Goal: Task Accomplishment & Management: Manage account settings

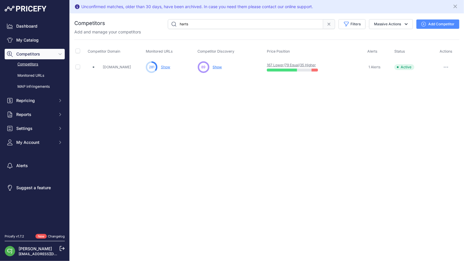
click at [315, 64] on link "35 Higher" at bounding box center [308, 65] width 16 height 4
click at [316, 64] on link "35 Higher" at bounding box center [308, 65] width 16 height 4
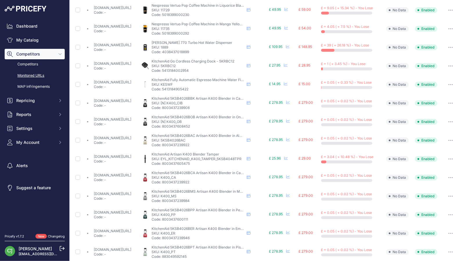
scroll to position [39, 0]
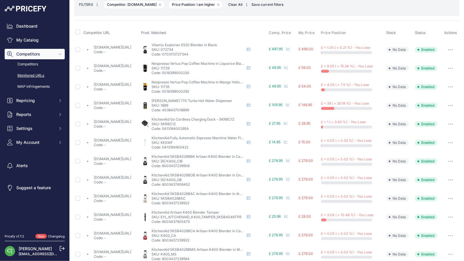
click at [128, 82] on link "hartsofstur.com/magimix-nespresso-vertuo-pop-mango-yellow-11735.html?prirule_jd…" at bounding box center [112, 84] width 37 height 4
drag, startPoint x: 57, startPoint y: 115, endPoint x: 361, endPoint y: 28, distance: 315.9
click at [361, 28] on th "Price Position" at bounding box center [352, 33] width 65 height 15
click at [449, 66] on button "button" at bounding box center [451, 68] width 12 height 8
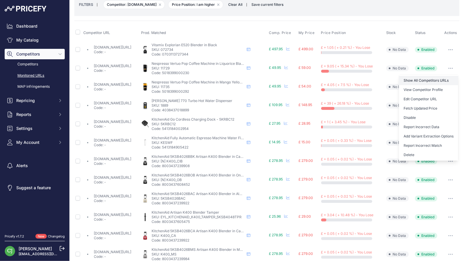
click at [440, 79] on link "Show All Competitors URLs" at bounding box center [428, 80] width 59 height 9
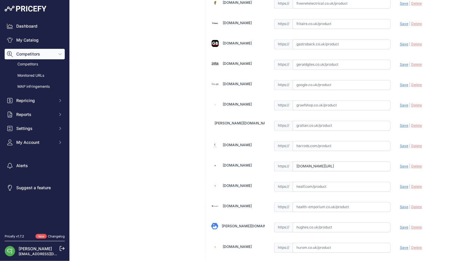
scroll to position [871, 0]
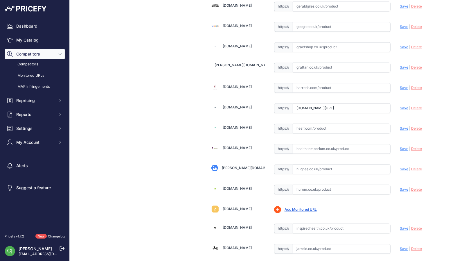
click at [412, 106] on span "Delete" at bounding box center [416, 108] width 11 height 4
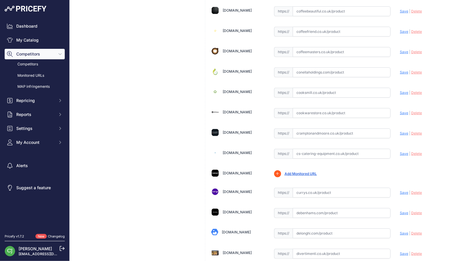
scroll to position [0, 0]
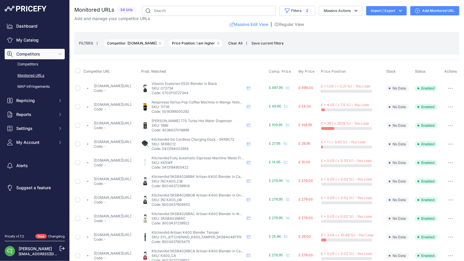
click at [120, 105] on link "hartsofstur.com/magimix-nespresso-vertuo-pop-mango-yellow-11735.html?prirule_jd…" at bounding box center [112, 104] width 37 height 4
click at [449, 104] on button "button" at bounding box center [451, 107] width 12 height 8
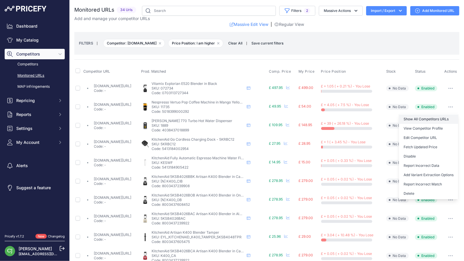
click at [438, 117] on link "Show All Competitors URLs" at bounding box center [428, 118] width 59 height 9
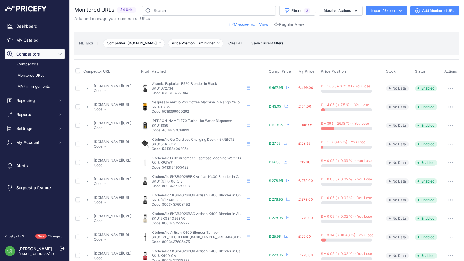
click at [111, 141] on link "hartsofstur.com/kitchenaid-go-cordless-charging-dock-5krbc12.html?prirule_jdsni…" at bounding box center [112, 141] width 37 height 4
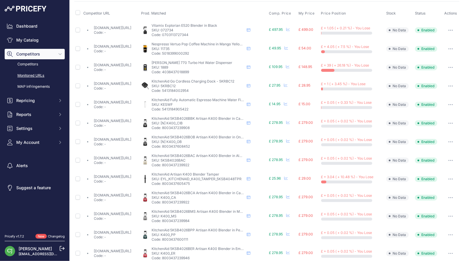
scroll to position [116, 0]
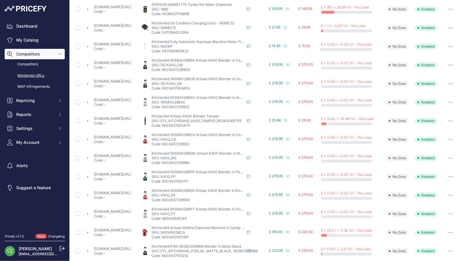
drag, startPoint x: 446, startPoint y: 230, endPoint x: 449, endPoint y: 234, distance: 6.0
click at [449, 234] on button "button" at bounding box center [451, 232] width 12 height 8
click at [446, 230] on button "button" at bounding box center [451, 232] width 12 height 8
click at [442, 242] on link "Show All Competitors URLs" at bounding box center [428, 244] width 59 height 9
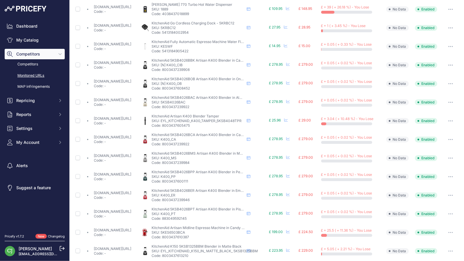
scroll to position [213, 0]
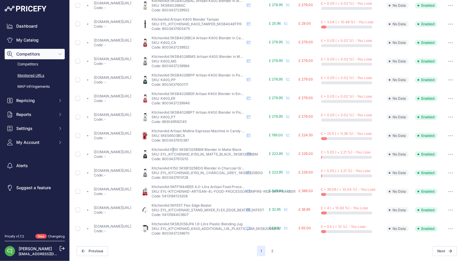
drag, startPoint x: 99, startPoint y: 153, endPoint x: 189, endPoint y: 146, distance: 89.7
click at [193, 145] on td "KitchenAid K150 5KSB1325BBM Blender in Matte Black KitchenAid K150 5KSB1325BBM …" at bounding box center [204, 154] width 128 height 19
click at [270, 249] on button "2" at bounding box center [272, 251] width 9 height 10
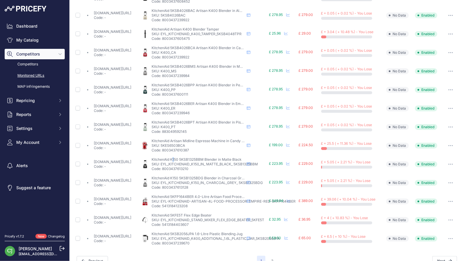
scroll to position [223, 0]
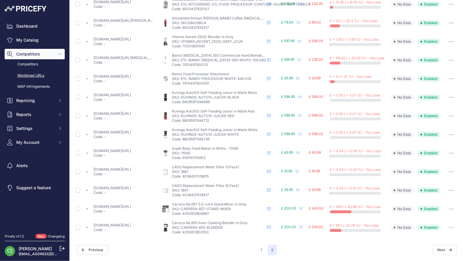
scroll to position [83, 0]
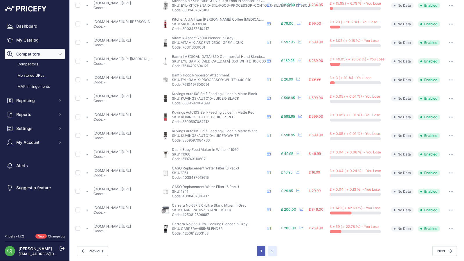
click at [261, 249] on button "1" at bounding box center [261, 251] width 8 height 10
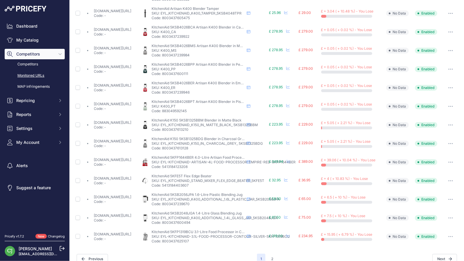
scroll to position [213, 0]
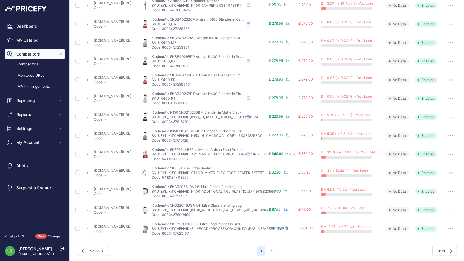
click at [452, 117] on icon "button" at bounding box center [452, 117] width 1 height 1
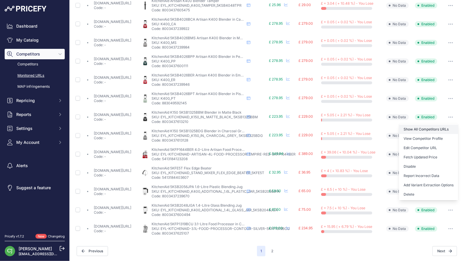
click at [444, 126] on link "Show All Competitors URLs" at bounding box center [428, 129] width 59 height 9
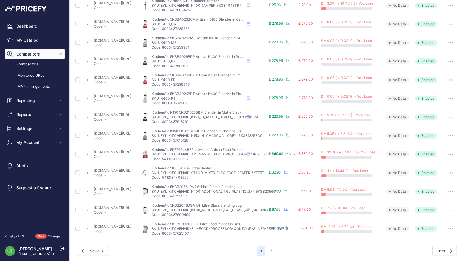
click at [445, 152] on button "button" at bounding box center [451, 154] width 12 height 8
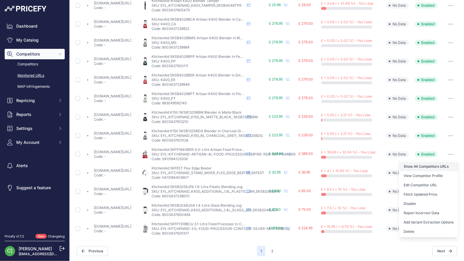
click at [442, 162] on link "Show All Competitors URLs" at bounding box center [428, 166] width 59 height 9
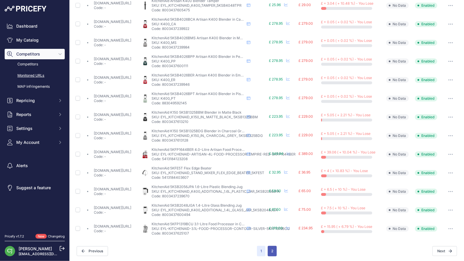
click at [270, 249] on button "2" at bounding box center [272, 251] width 9 height 10
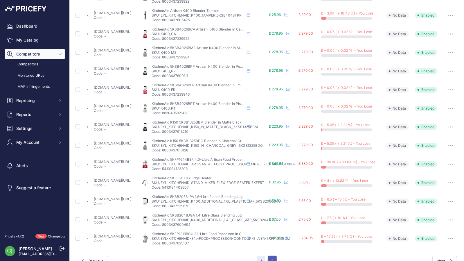
scroll to position [223, 0]
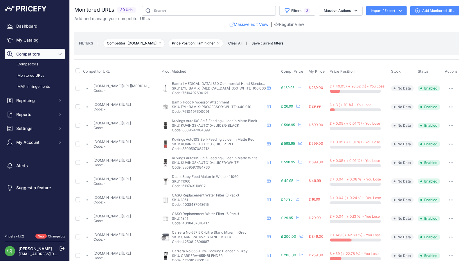
drag, startPoint x: 102, startPoint y: 125, endPoint x: 98, endPoint y: 124, distance: 3.9
drag, startPoint x: 98, startPoint y: 124, endPoint x: 116, endPoint y: 123, distance: 18.1
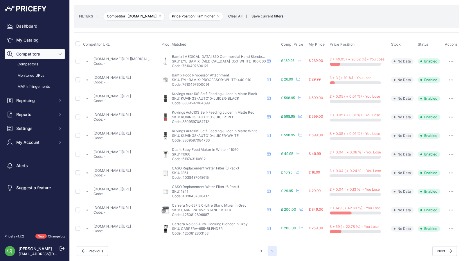
click at [449, 59] on button "button" at bounding box center [451, 61] width 12 height 8
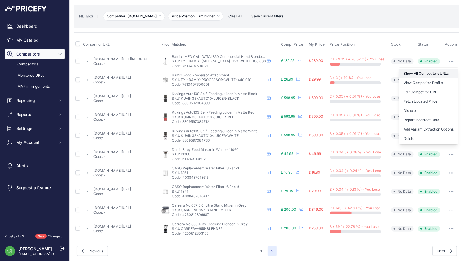
click at [442, 71] on link "Show All Competitors URLs" at bounding box center [428, 73] width 59 height 9
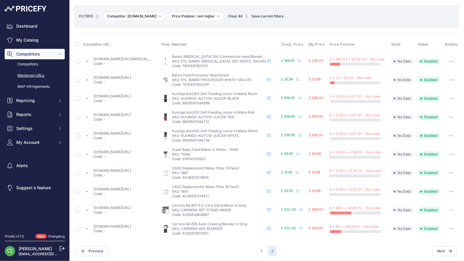
click at [447, 78] on button "button" at bounding box center [451, 80] width 12 height 8
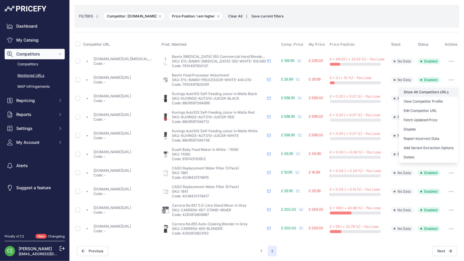
click at [436, 90] on link "Show All Competitors URLs" at bounding box center [428, 91] width 59 height 9
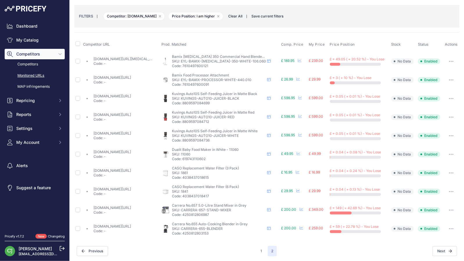
scroll to position [0, 0]
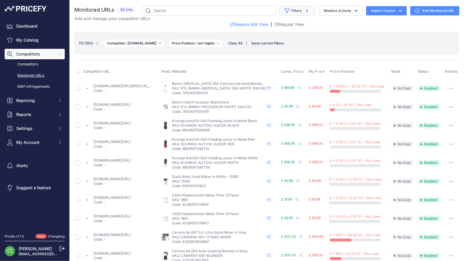
click at [305, 10] on span "2" at bounding box center [307, 11] width 7 height 6
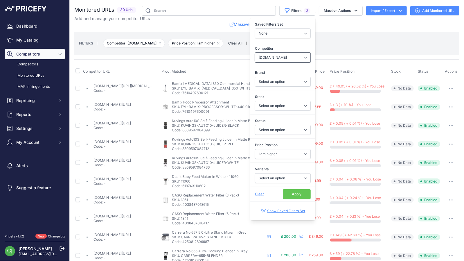
click at [291, 56] on select "Select an option amazon.co.uk onbuy.com currys.co.uk argos.co.uk ebay.co.uk rob…" at bounding box center [283, 58] width 56 height 10
select select "9319"
click at [255, 53] on select "Select an option amazon.co.uk onbuy.com currys.co.uk argos.co.uk ebay.co.uk rob…" at bounding box center [283, 58] width 56 height 10
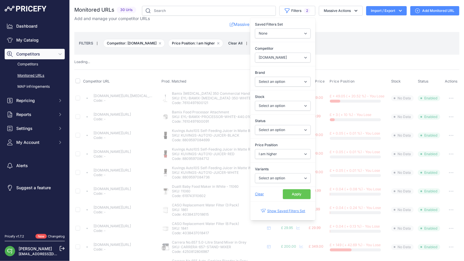
click at [291, 190] on button "Apply" at bounding box center [297, 194] width 28 height 10
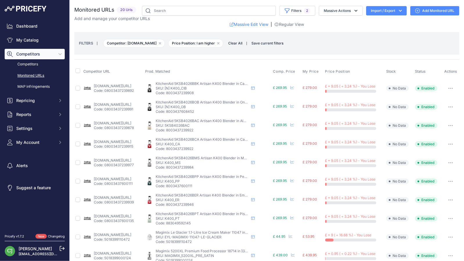
drag, startPoint x: 129, startPoint y: 125, endPoint x: 141, endPoint y: 122, distance: 11.4
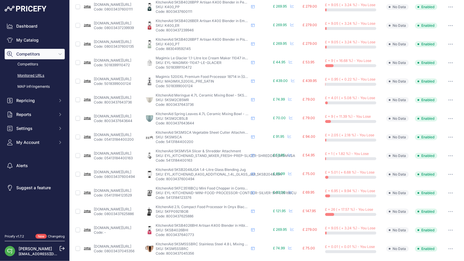
scroll to position [195, 0]
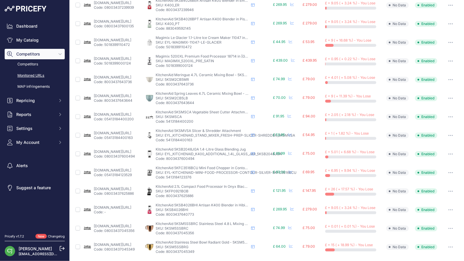
drag, startPoint x: 137, startPoint y: 190, endPoint x: 128, endPoint y: 188, distance: 8.5
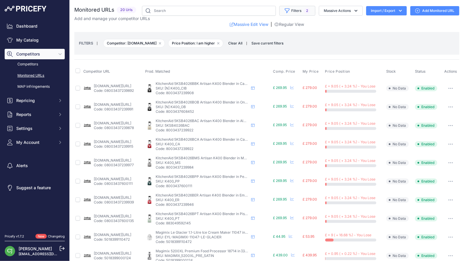
click at [307, 10] on button "Filters 2" at bounding box center [297, 11] width 36 height 10
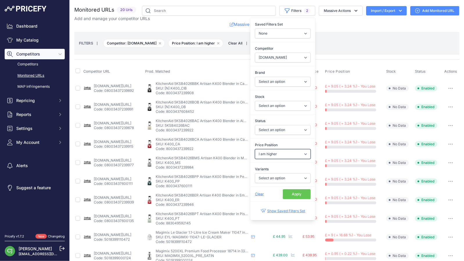
click at [280, 153] on select "Select an option I am lower Same price I am higher" at bounding box center [283, 154] width 56 height 10
select select "1"
click at [255, 149] on select "Select an option I am lower Same price I am higher" at bounding box center [283, 154] width 56 height 10
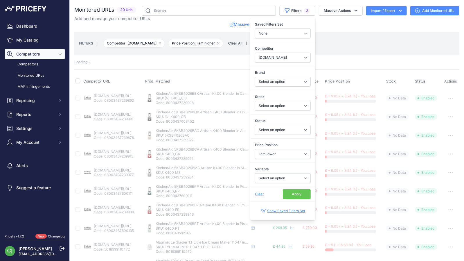
click at [288, 191] on button "Apply" at bounding box center [297, 194] width 28 height 10
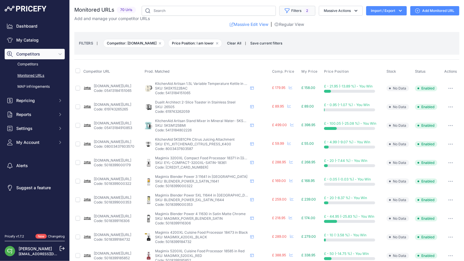
click at [306, 9] on button "Filters 2" at bounding box center [297, 11] width 36 height 10
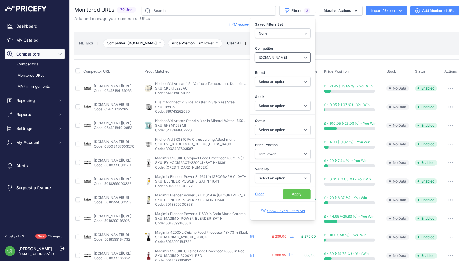
click at [277, 57] on select "Select an option amazon.co.uk onbuy.com currys.co.uk argos.co.uk ebay.co.uk rob…" at bounding box center [283, 58] width 56 height 10
select select "9570"
click at [255, 53] on select "Select an option amazon.co.uk onbuy.com currys.co.uk argos.co.uk ebay.co.uk rob…" at bounding box center [283, 58] width 56 height 10
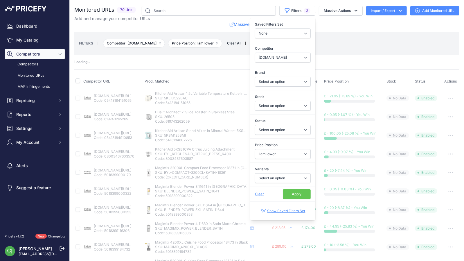
click at [289, 189] on button "Apply" at bounding box center [297, 194] width 28 height 10
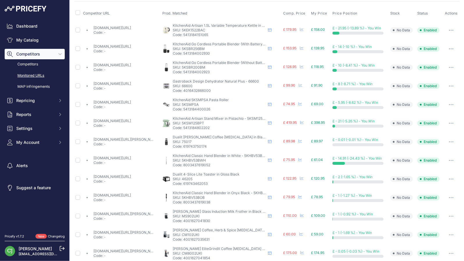
scroll to position [174, 0]
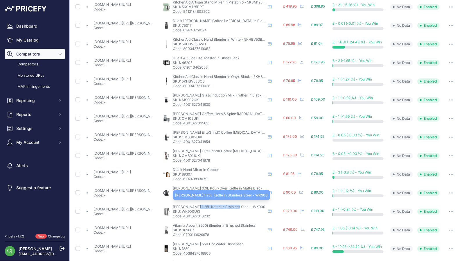
drag, startPoint x: 233, startPoint y: 208, endPoint x: 192, endPoint y: 204, distance: 41.1
click at [192, 204] on span "Graef 1.25L Kettle in Stainless Steel - WK900" at bounding box center [219, 206] width 93 height 4
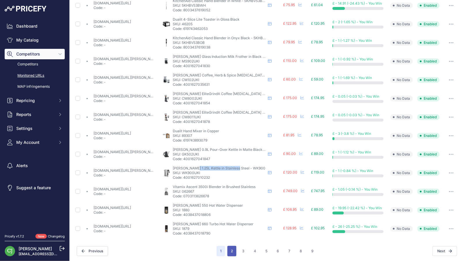
click at [229, 249] on button "2" at bounding box center [231, 251] width 9 height 10
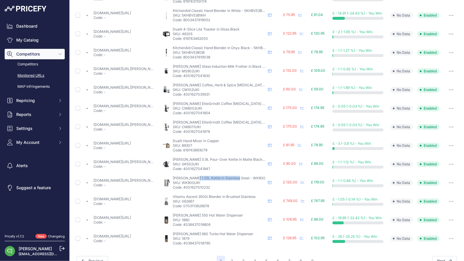
scroll to position [223, 0]
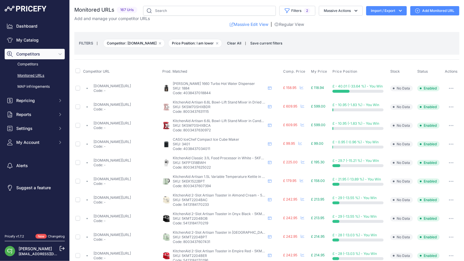
scroll to position [213, 0]
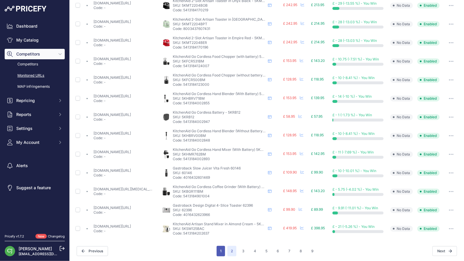
click at [217, 249] on button "1" at bounding box center [221, 251] width 8 height 10
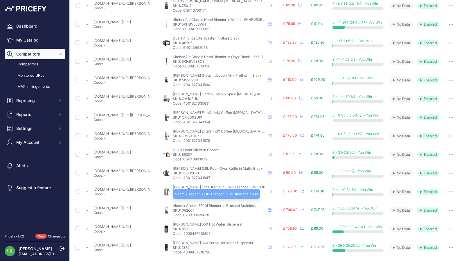
scroll to position [213, 0]
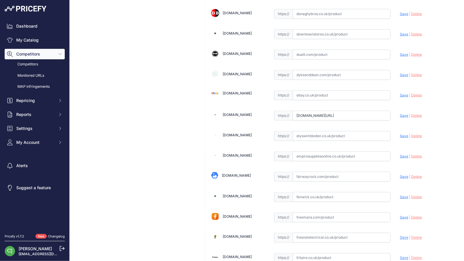
scroll to position [871, 0]
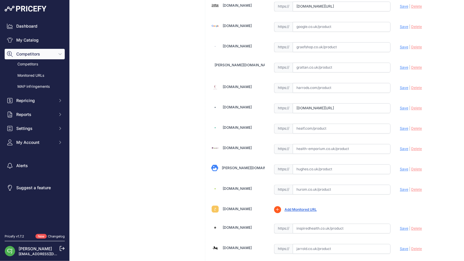
click at [415, 106] on span "Delete" at bounding box center [416, 108] width 11 height 4
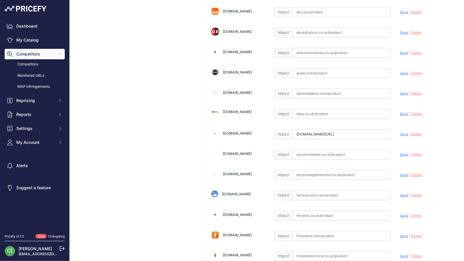
scroll to position [406, 0]
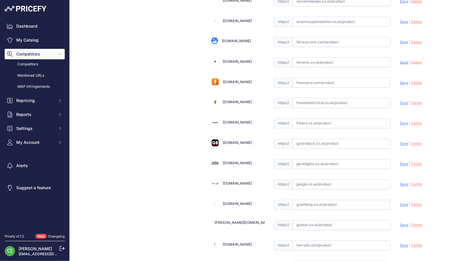
scroll to position [871, 0]
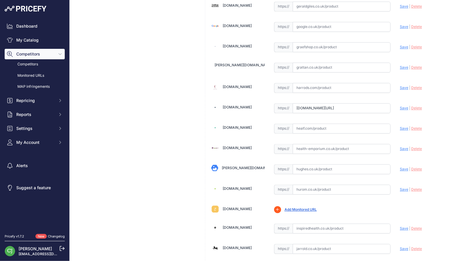
click at [411, 106] on span "Delete" at bounding box center [416, 108] width 11 height 4
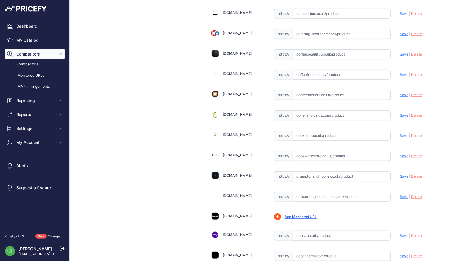
scroll to position [174, 0]
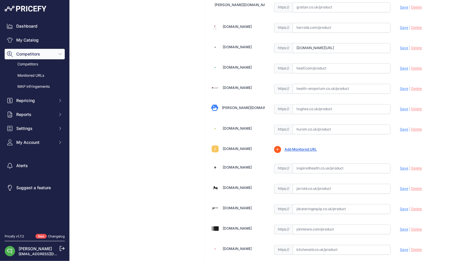
scroll to position [929, 0]
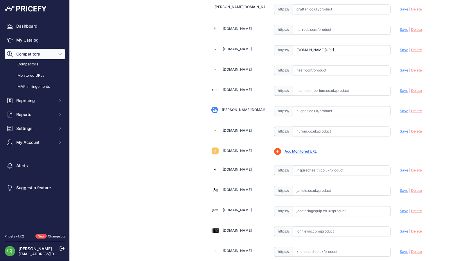
click at [411, 48] on span "Delete" at bounding box center [416, 50] width 11 height 4
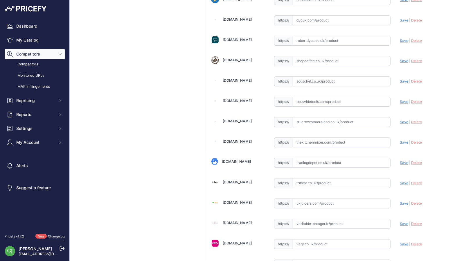
scroll to position [1692, 0]
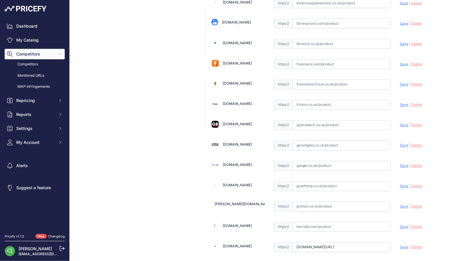
scroll to position [929, 0]
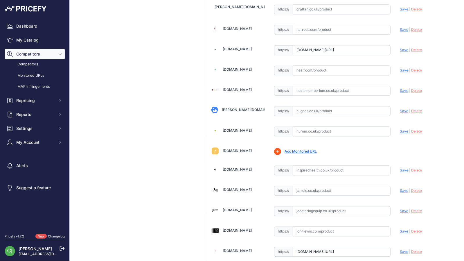
click at [415, 48] on span "Delete" at bounding box center [416, 50] width 11 height 4
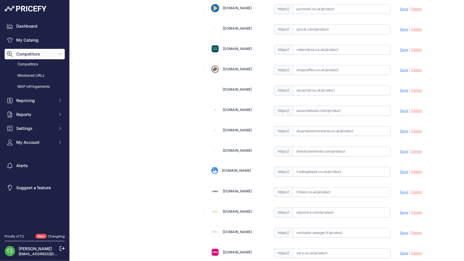
scroll to position [1692, 0]
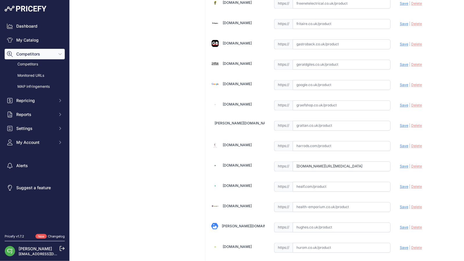
scroll to position [871, 0]
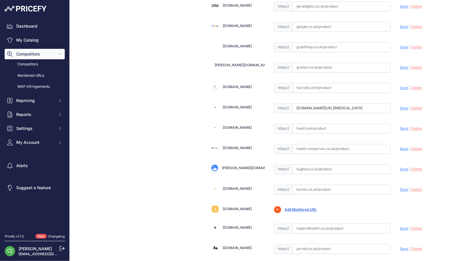
click at [415, 106] on span "Delete" at bounding box center [416, 108] width 11 height 4
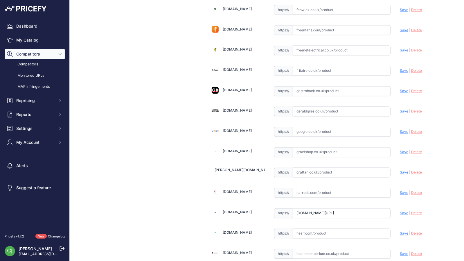
scroll to position [813, 0]
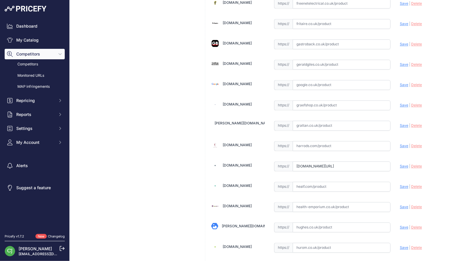
click at [414, 164] on span "Delete" at bounding box center [416, 166] width 11 height 4
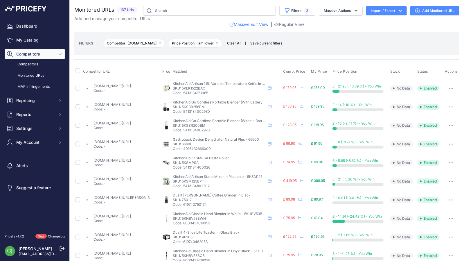
scroll to position [213, 0]
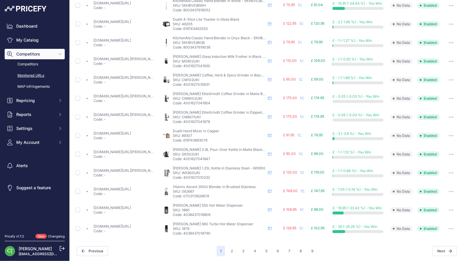
click at [445, 189] on button "button" at bounding box center [451, 191] width 12 height 8
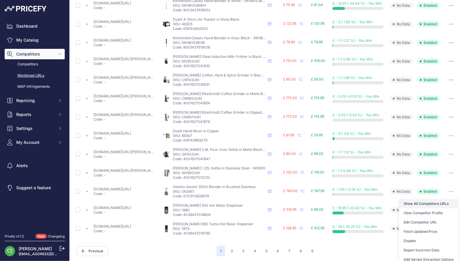
click at [442, 201] on link "Show All Competitors URLs" at bounding box center [428, 203] width 59 height 9
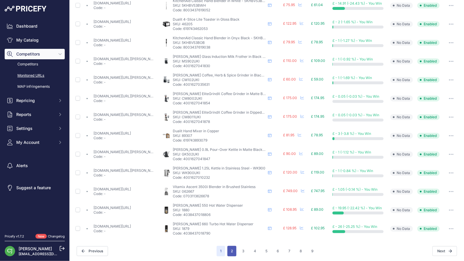
click at [232, 246] on button "2" at bounding box center [231, 251] width 9 height 10
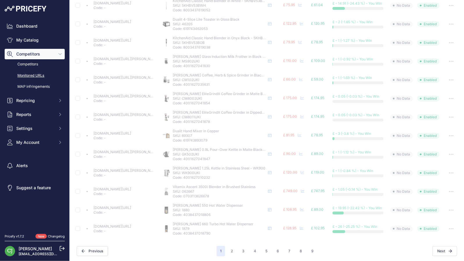
scroll to position [0, 0]
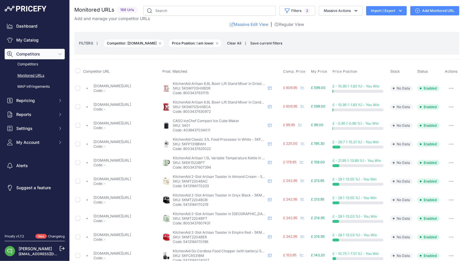
drag, startPoint x: 139, startPoint y: 233, endPoint x: 145, endPoint y: 233, distance: 5.8
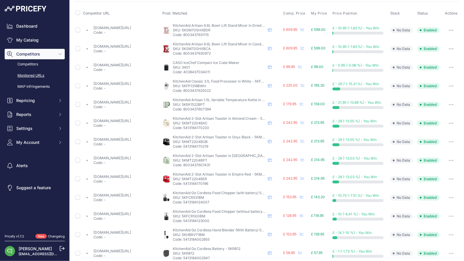
scroll to position [174, 0]
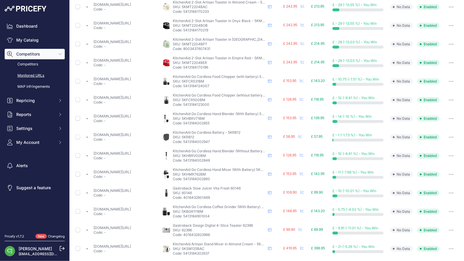
drag, startPoint x: 188, startPoint y: 80, endPoint x: 224, endPoint y: 80, distance: 36.0
click at [224, 80] on p "SKU: 5KFCR531BM" at bounding box center [219, 81] width 93 height 5
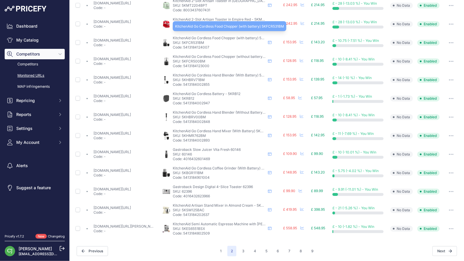
scroll to position [155, 0]
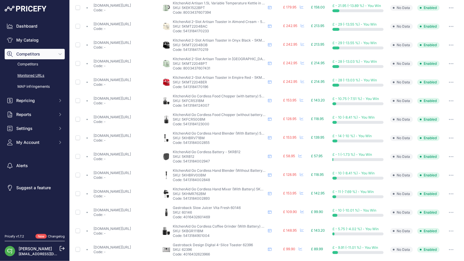
click at [445, 62] on button "button" at bounding box center [451, 64] width 12 height 8
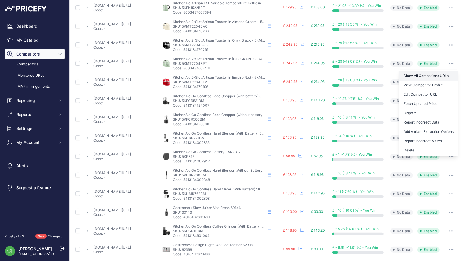
click at [443, 73] on link "Show All Competitors URLs" at bounding box center [428, 75] width 59 height 9
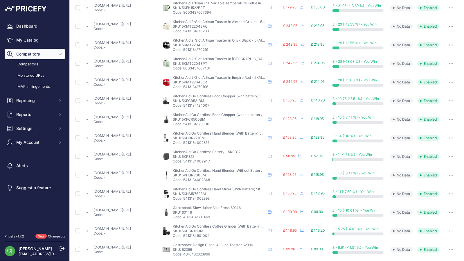
drag, startPoint x: 113, startPoint y: 100, endPoint x: 107, endPoint y: 97, distance: 6.0
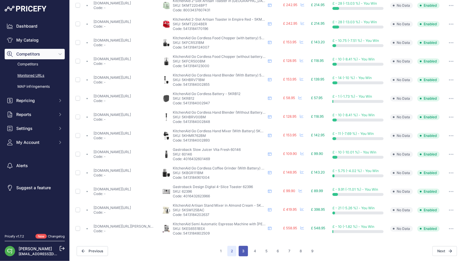
click at [242, 249] on button "3" at bounding box center [243, 251] width 9 height 10
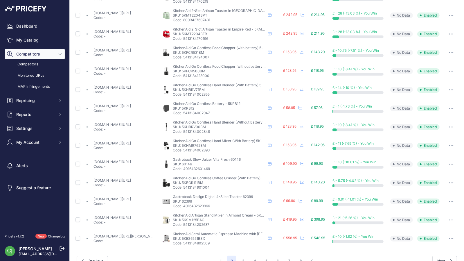
scroll to position [223, 0]
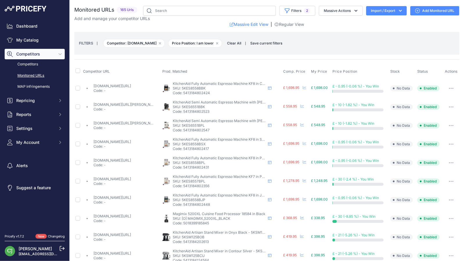
scroll to position [58, 0]
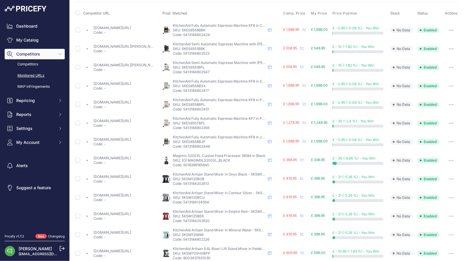
drag, startPoint x: 181, startPoint y: 173, endPoint x: 215, endPoint y: 182, distance: 34.7
click at [215, 183] on div "KitchenAid Artisan Stand Mixer in Onyx Black - 5KSM125BOB KitchenAid Artisan St…" at bounding box center [219, 179] width 93 height 14
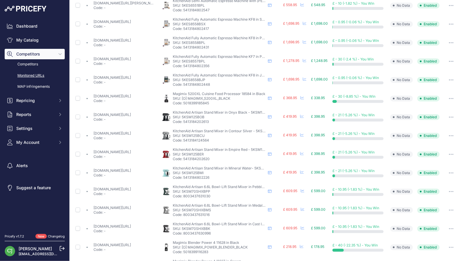
scroll to position [174, 0]
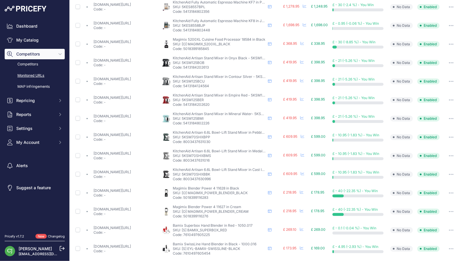
drag, startPoint x: 187, startPoint y: 189, endPoint x: 229, endPoint y: 193, distance: 41.5
click at [229, 193] on div "Magimix Blender Power 4 11628 in Black Magimix Blender Power 4 11628 in Black S…" at bounding box center [219, 193] width 93 height 14
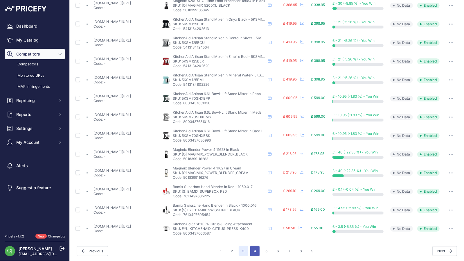
click at [252, 249] on button "4" at bounding box center [254, 251] width 9 height 10
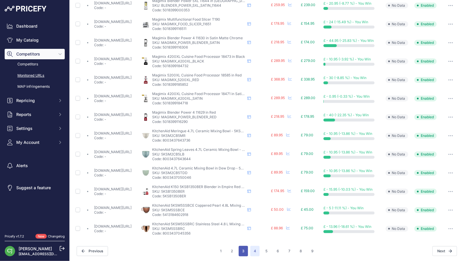
click at [244, 249] on button "3" at bounding box center [243, 251] width 9 height 10
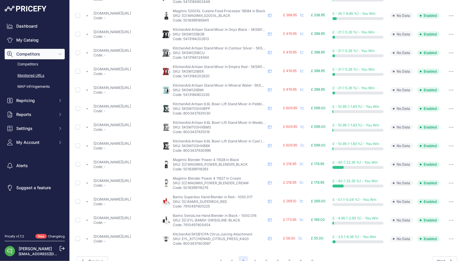
scroll to position [213, 0]
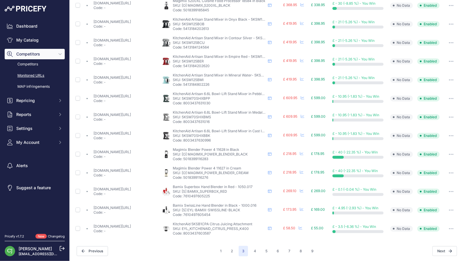
click at [449, 209] on icon "button" at bounding box center [451, 209] width 5 height 1
click at [440, 220] on link "Show All Competitors URLs" at bounding box center [428, 221] width 59 height 9
click at [255, 251] on button "4" at bounding box center [254, 251] width 9 height 10
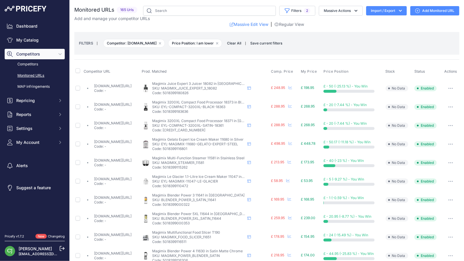
drag, startPoint x: 144, startPoint y: 156, endPoint x: 136, endPoint y: 158, distance: 8.0
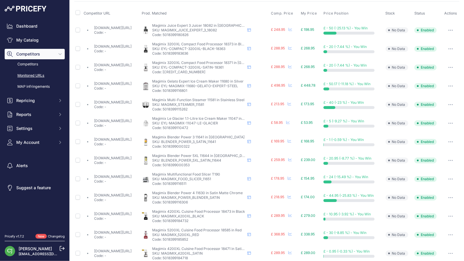
drag, startPoint x: 193, startPoint y: 195, endPoint x: 214, endPoint y: 202, distance: 22.0
click at [214, 202] on div "Magimix Blender Power 4 11630 in Satin Matte Chrome Magimix Blender Power 4 116…" at bounding box center [198, 197] width 93 height 14
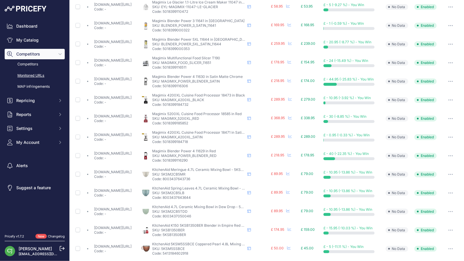
click at [228, 232] on div "KitchenAid K150 5KSB1350BER Blender in Empire Red with Juicing Press KitchenAid…" at bounding box center [198, 230] width 93 height 14
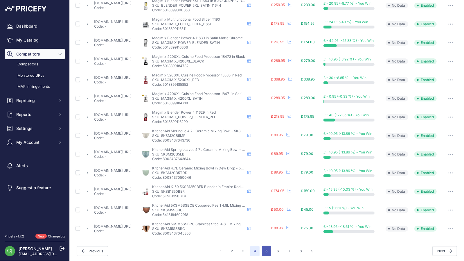
click at [265, 248] on button "5" at bounding box center [266, 251] width 9 height 10
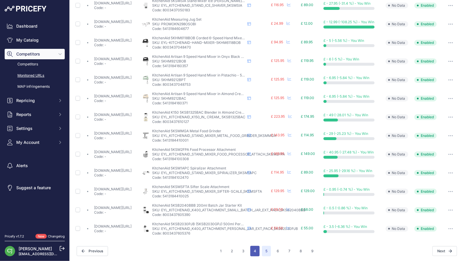
click at [253, 248] on button "4" at bounding box center [254, 251] width 9 height 10
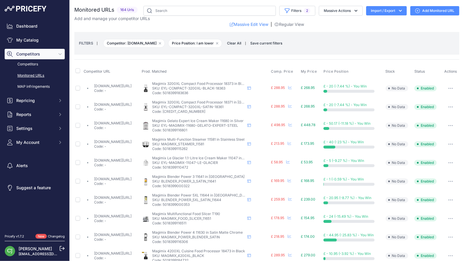
scroll to position [213, 0]
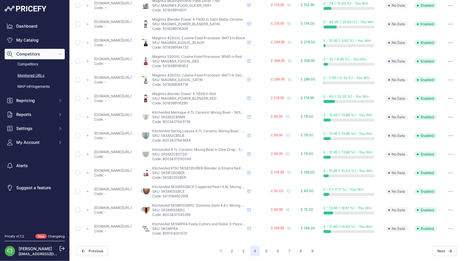
click at [450, 191] on icon "button" at bounding box center [450, 191] width 1 height 1
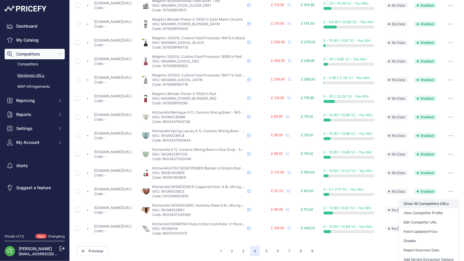
click at [445, 200] on link "Show All Competitors URLs" at bounding box center [428, 203] width 59 height 9
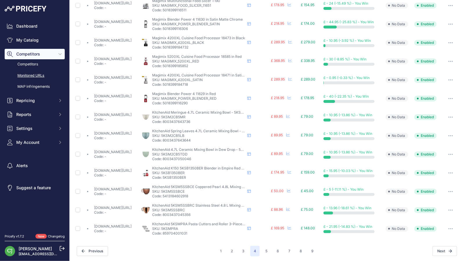
click at [449, 208] on button "button" at bounding box center [451, 210] width 12 height 8
click at [443, 220] on link "Show All Competitors URLs" at bounding box center [428, 221] width 59 height 9
click at [448, 228] on icon "button" at bounding box center [450, 228] width 5 height 1
click at [446, 239] on link "Show All Competitors URLs" at bounding box center [428, 240] width 59 height 9
click at [449, 172] on button "button" at bounding box center [451, 173] width 12 height 8
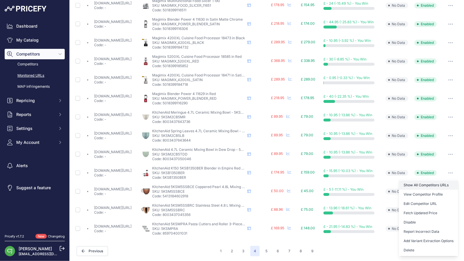
click at [447, 182] on link "Show All Competitors URLs" at bounding box center [428, 184] width 59 height 9
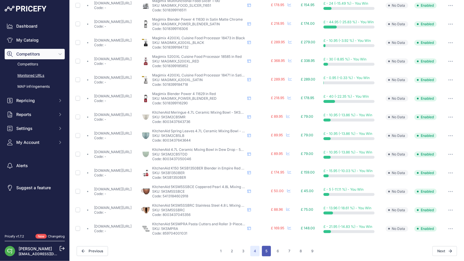
click at [265, 250] on button "5" at bounding box center [266, 251] width 9 height 10
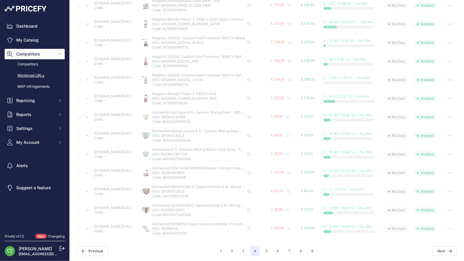
scroll to position [0, 0]
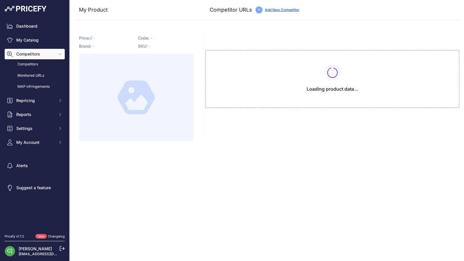
type input "[DOMAIN_NAME][URL]"
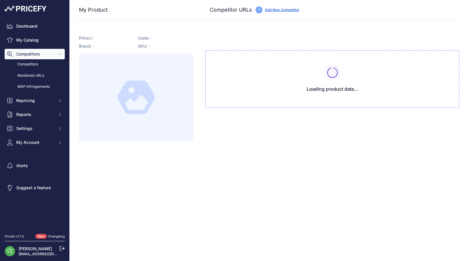
type input "[DOMAIN_NAME][URL]"
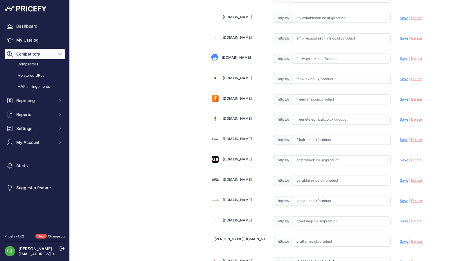
scroll to position [813, 0]
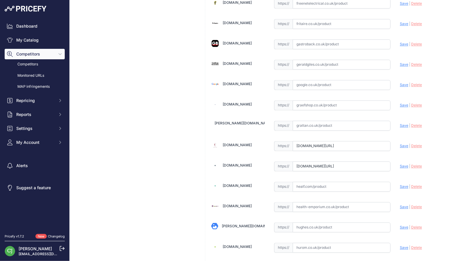
click at [341, 161] on input "[DOMAIN_NAME][URL]" at bounding box center [342, 166] width 98 height 10
click at [341, 161] on input "www.hartsofstur.com/vitamix-a3500i-ascent-series-blender-graphite-71692.html?gb…" at bounding box center [342, 166] width 98 height 10
click at [411, 164] on span "Delete" at bounding box center [416, 166] width 11 height 4
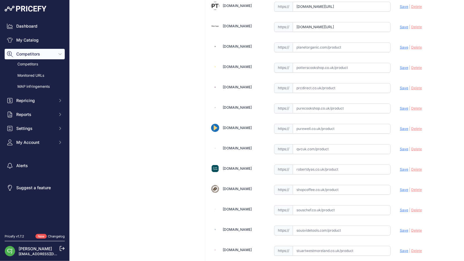
scroll to position [1510, 0]
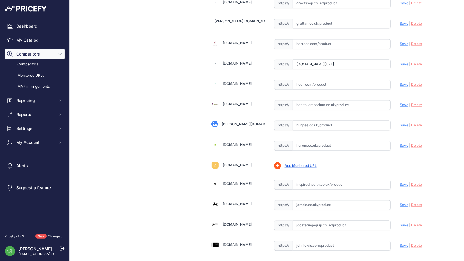
scroll to position [929, 0]
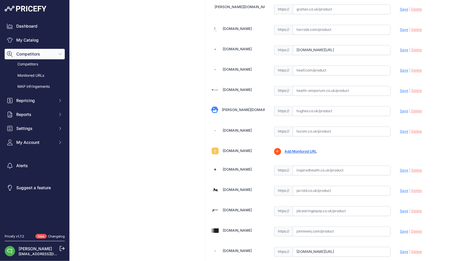
drag, startPoint x: 409, startPoint y: 39, endPoint x: 414, endPoint y: 57, distance: 19.5
click at [411, 48] on span "Delete" at bounding box center [416, 50] width 11 height 4
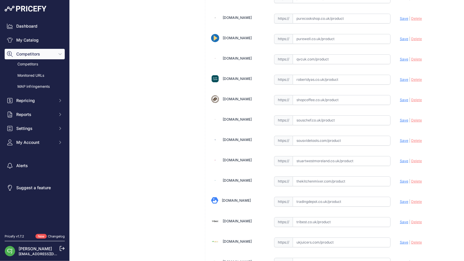
scroll to position [1684, 0]
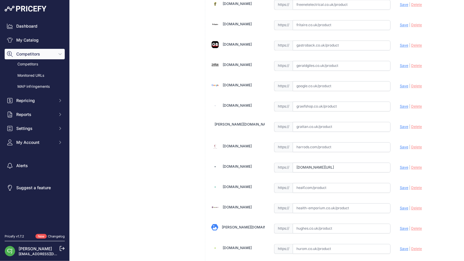
scroll to position [813, 0]
click at [415, 164] on span "Delete" at bounding box center [416, 166] width 11 height 4
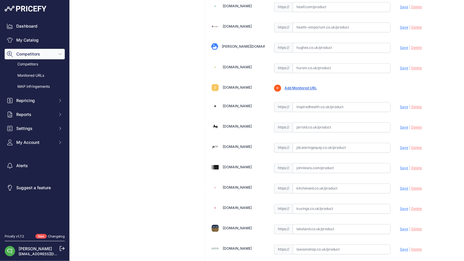
scroll to position [1219, 0]
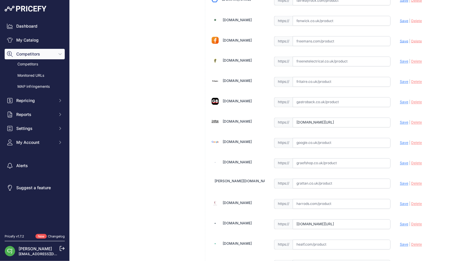
scroll to position [813, 0]
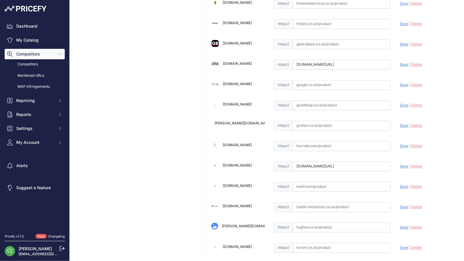
click at [415, 164] on span "Delete" at bounding box center [416, 166] width 11 height 4
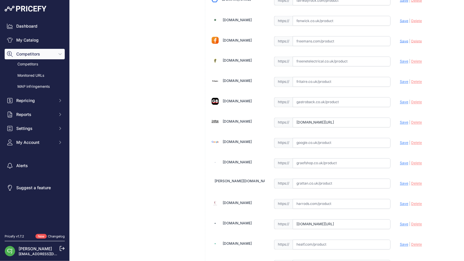
scroll to position [871, 0]
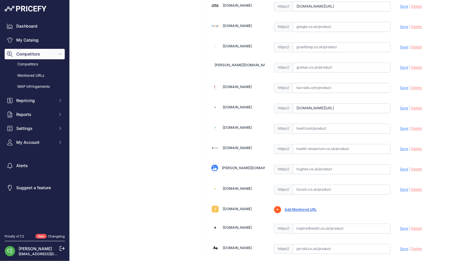
click at [411, 106] on span "Delete" at bounding box center [416, 108] width 11 height 4
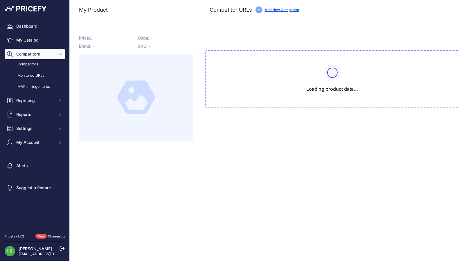
type input "[DOMAIN_NAME][URL]"
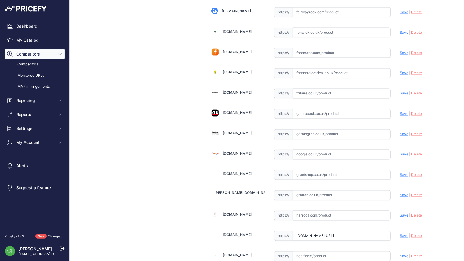
scroll to position [755, 0]
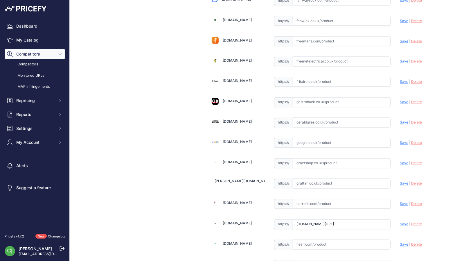
click at [414, 222] on span "Delete" at bounding box center [416, 224] width 11 height 4
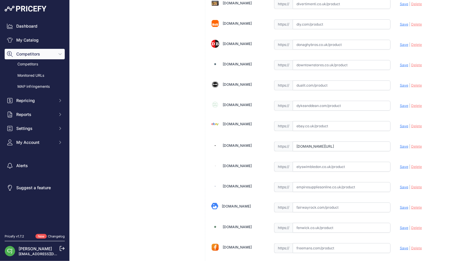
scroll to position [465, 0]
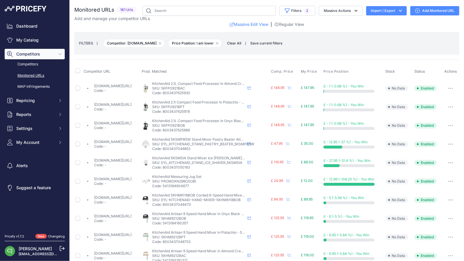
drag, startPoint x: 202, startPoint y: 198, endPoint x: 240, endPoint y: 201, distance: 37.9
click at [240, 202] on div "KitchenAid 5KHM6118BOB Corded 6-Speed Hand Mixer in Onyx Black KitchenAid 5KHM6…" at bounding box center [198, 200] width 93 height 14
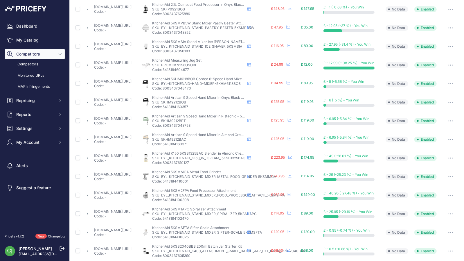
scroll to position [58, 0]
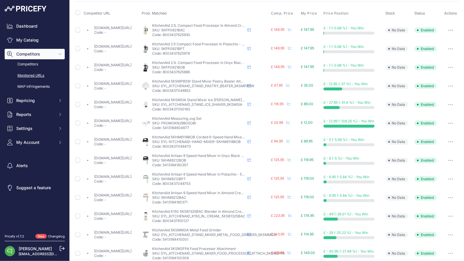
click at [447, 120] on button "button" at bounding box center [451, 123] width 12 height 8
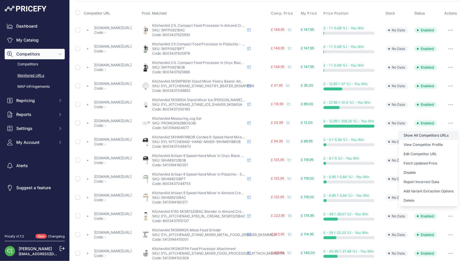
click at [442, 133] on link "Show All Competitors URLs" at bounding box center [428, 135] width 59 height 9
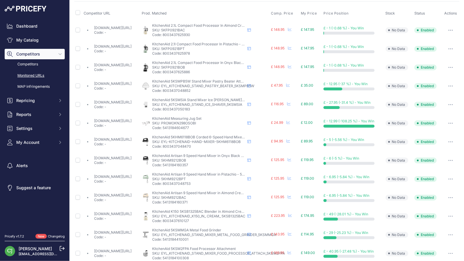
click at [449, 67] on icon "button" at bounding box center [449, 67] width 1 height 1
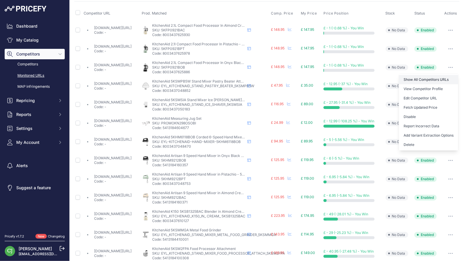
click at [447, 75] on link "Show All Competitors URLs" at bounding box center [428, 79] width 59 height 9
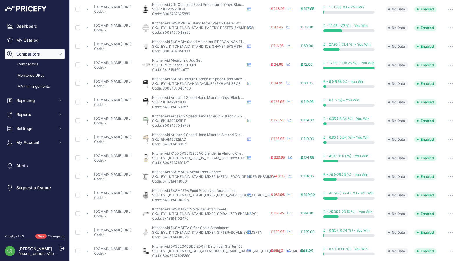
scroll to position [174, 0]
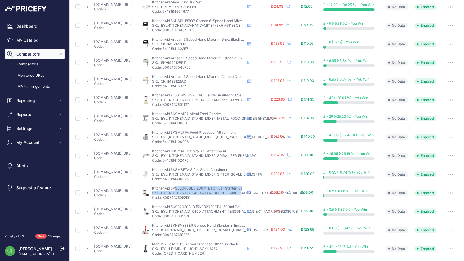
click at [222, 191] on div "KitchenAid 5KSB2040BBB 200ml Batch Jar Starter Kit KitchenAid 5KSB2040BBB 200ml…" at bounding box center [198, 193] width 93 height 14
click at [447, 98] on button "button" at bounding box center [451, 100] width 12 height 8
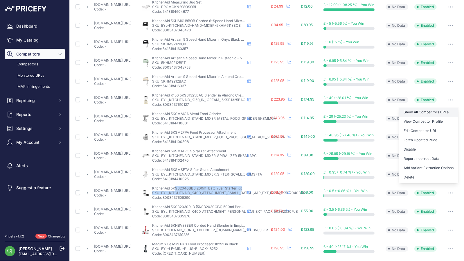
click at [447, 108] on link "Show All Competitors URLs" at bounding box center [428, 111] width 59 height 9
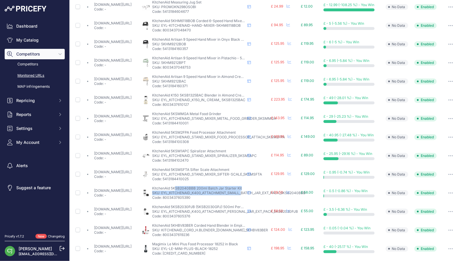
scroll to position [213, 0]
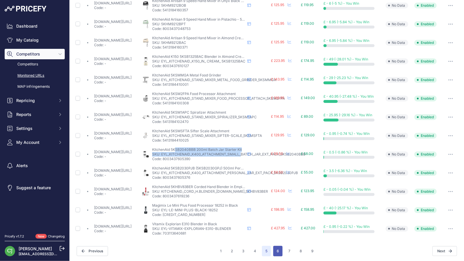
click at [276, 252] on button "6" at bounding box center [277, 251] width 9 height 10
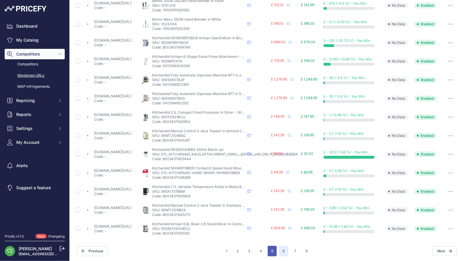
click at [274, 251] on button "5" at bounding box center [272, 251] width 9 height 10
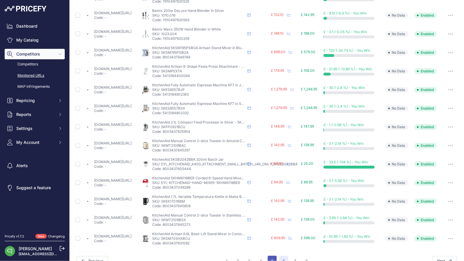
scroll to position [223, 0]
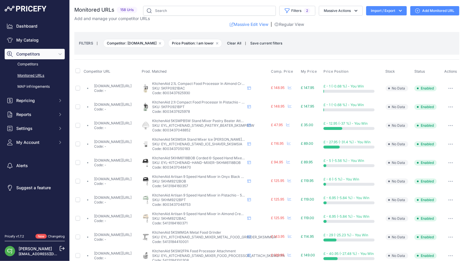
scroll to position [213, 0]
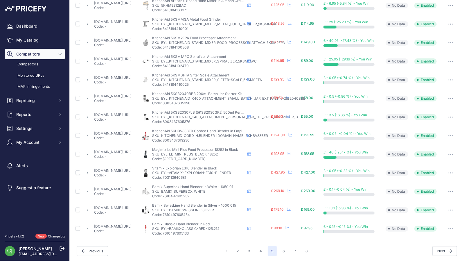
click at [445, 133] on button "button" at bounding box center [451, 136] width 12 height 8
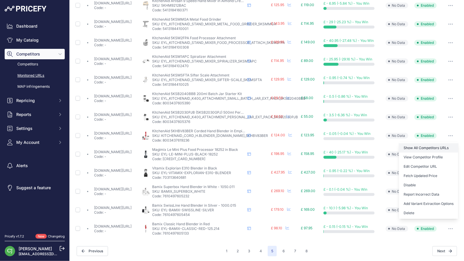
click at [446, 143] on link "Show All Competitors URLs" at bounding box center [428, 147] width 59 height 9
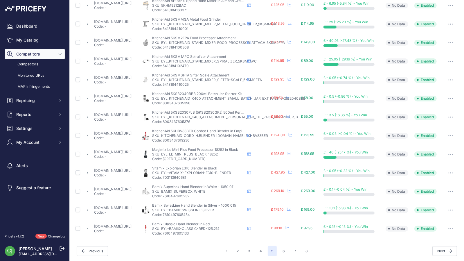
drag, startPoint x: 141, startPoint y: 147, endPoint x: 141, endPoint y: 150, distance: 3.2
click at [280, 247] on button "6" at bounding box center [283, 251] width 9 height 10
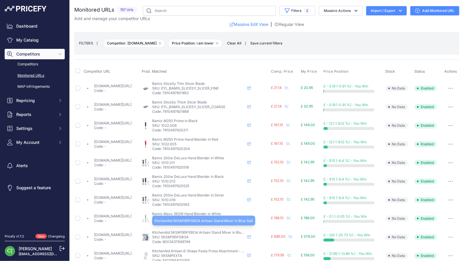
drag, startPoint x: 222, startPoint y: 238, endPoint x: 236, endPoint y: 238, distance: 14.2
click at [236, 239] on div "KitchenAid 5KSM195PSBOA Artisan Stand Mixer in Blue Salt KitchenAid 5KSM195PSBO…" at bounding box center [198, 237] width 93 height 14
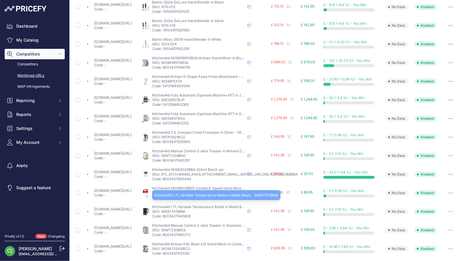
drag, startPoint x: 190, startPoint y: 207, endPoint x: 222, endPoint y: 213, distance: 32.5
click at [222, 213] on div "KitchenAid 1.7L Variable Temperature Kettle in Matte Black - 5KEK1701BBM Kitche…" at bounding box center [198, 211] width 93 height 14
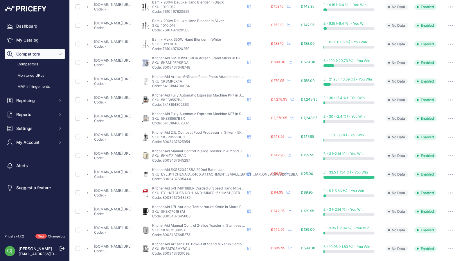
scroll to position [213, 0]
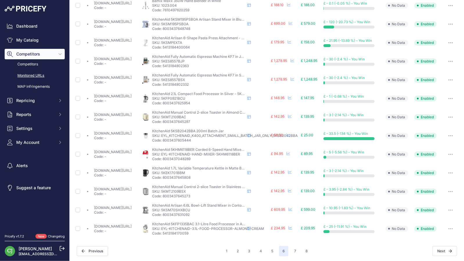
click at [448, 209] on icon "button" at bounding box center [450, 209] width 5 height 1
click at [445, 219] on link "Show All Competitors URLs" at bounding box center [428, 221] width 59 height 9
click at [292, 251] on button "7" at bounding box center [295, 251] width 9 height 10
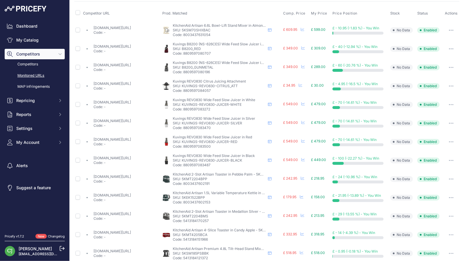
scroll to position [174, 0]
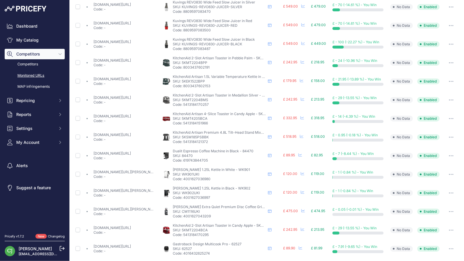
drag, startPoint x: 182, startPoint y: 113, endPoint x: 220, endPoint y: 123, distance: 39.5
click at [220, 123] on div "KitchenAid Artisan 4-Slice Toaster in Candy Apple - 5KMT4205BCA KitchenAid Arti…" at bounding box center [219, 118] width 93 height 14
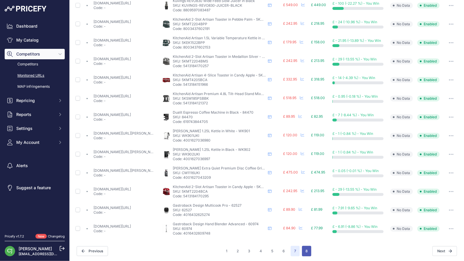
click at [303, 249] on button "8" at bounding box center [306, 251] width 9 height 10
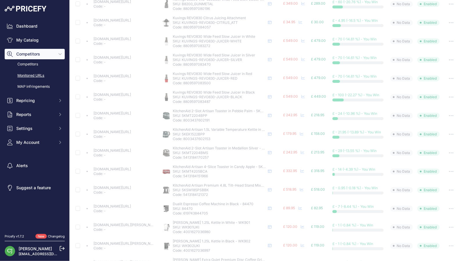
scroll to position [0, 0]
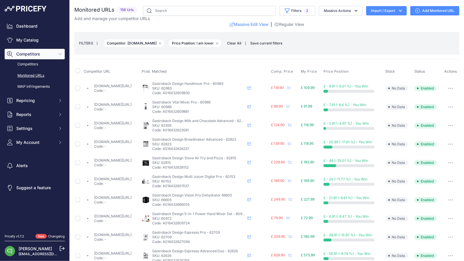
drag, startPoint x: 195, startPoint y: 232, endPoint x: 223, endPoint y: 238, distance: 28.8
click at [223, 238] on div "Gastroback Design Espresso Pro - 62709 Gastroback Design Espresso Pro - 62709 S…" at bounding box center [198, 237] width 93 height 14
click at [39, 112] on span "Reports" at bounding box center [35, 114] width 38 height 6
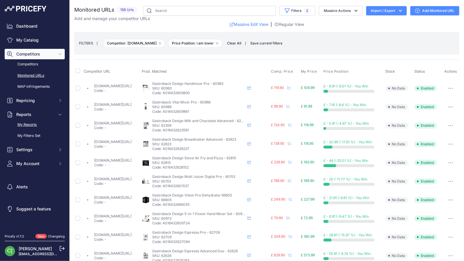
click at [42, 124] on link "My Reports" at bounding box center [35, 125] width 60 height 10
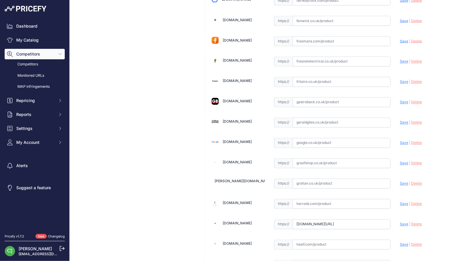
scroll to position [813, 0]
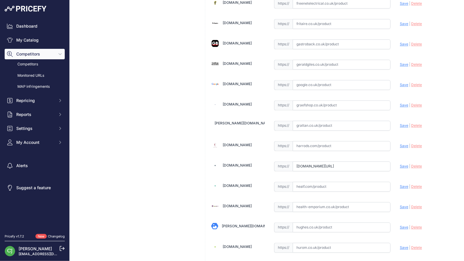
click at [414, 164] on span "Delete" at bounding box center [416, 166] width 11 height 4
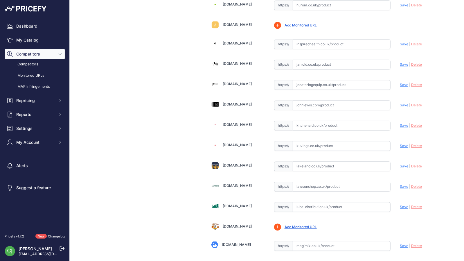
scroll to position [1219, 0]
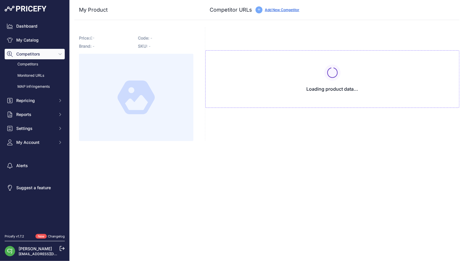
type input "[DOMAIN_NAME][URL]"
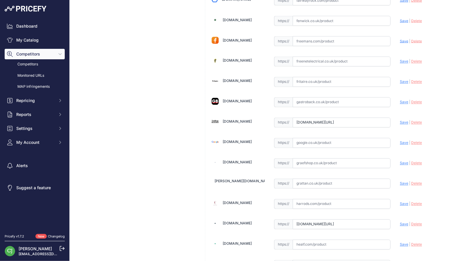
scroll to position [813, 0]
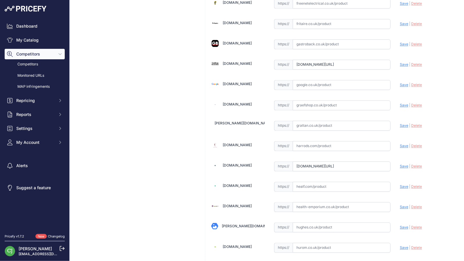
click at [411, 164] on span "Delete" at bounding box center [416, 166] width 11 height 4
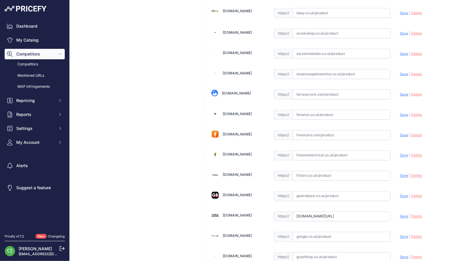
scroll to position [871, 0]
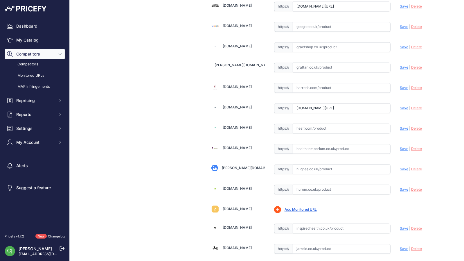
click at [414, 106] on span "Delete" at bounding box center [416, 108] width 11 height 4
click at [154, 68] on div "KitchenAid K150 5KSB1325BAC Blender in Almond Cream Link Price: £ 174.95 /" at bounding box center [136, 130] width 124 height 1949
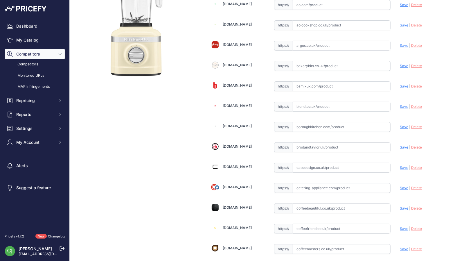
scroll to position [0, 0]
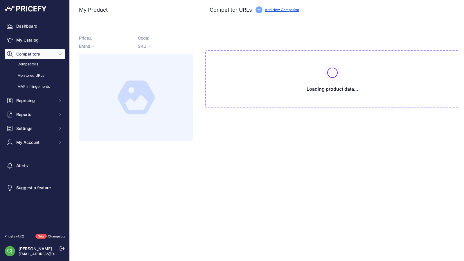
type input "[DOMAIN_NAME][URL]"
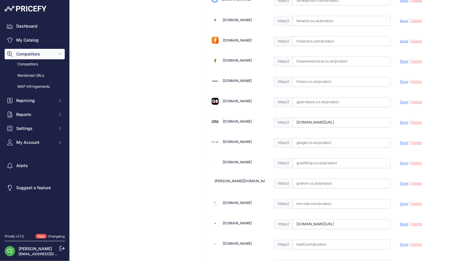
scroll to position [871, 0]
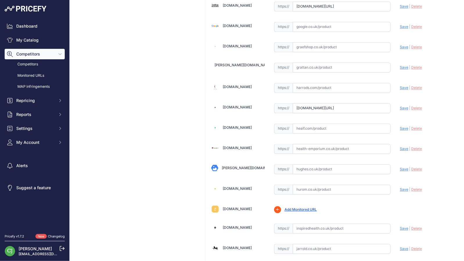
click at [413, 106] on span "Delete" at bounding box center [416, 108] width 11 height 4
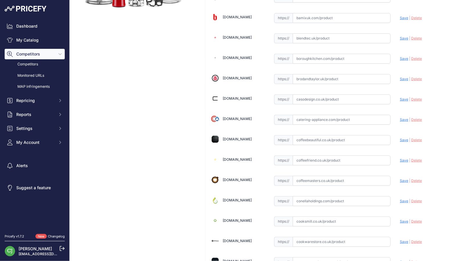
scroll to position [0, 0]
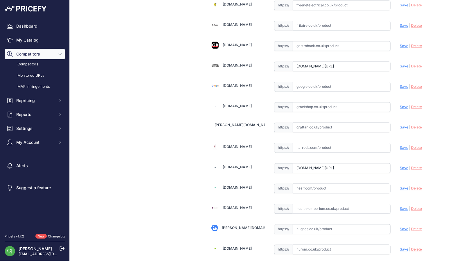
scroll to position [813, 0]
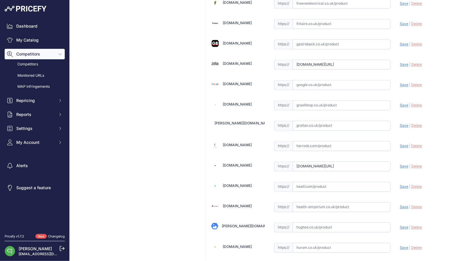
click at [413, 164] on span "Delete" at bounding box center [416, 166] width 11 height 4
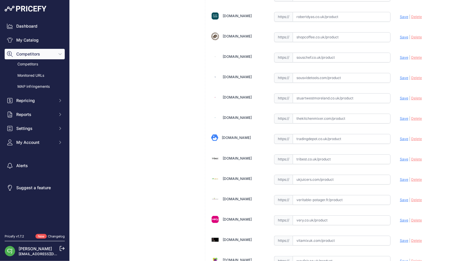
scroll to position [1692, 0]
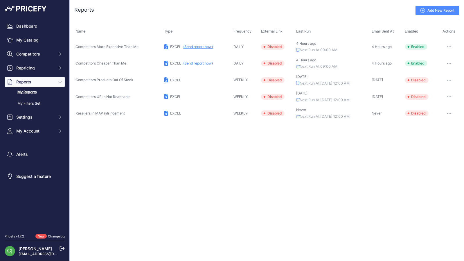
click at [448, 63] on icon "button" at bounding box center [449, 63] width 5 height 1
click at [444, 75] on link "Edit" at bounding box center [439, 75] width 37 height 9
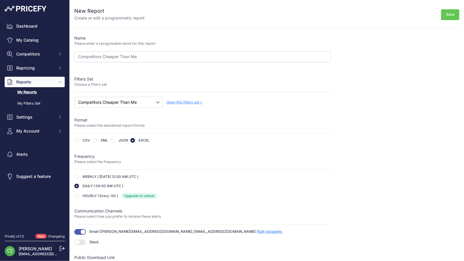
click at [192, 102] on span "Open this filters set >" at bounding box center [184, 102] width 36 height 4
click at [223, 132] on div "Name Please enter a recognizable name for this report Competitors Cheaper Than …" at bounding box center [202, 160] width 257 height 251
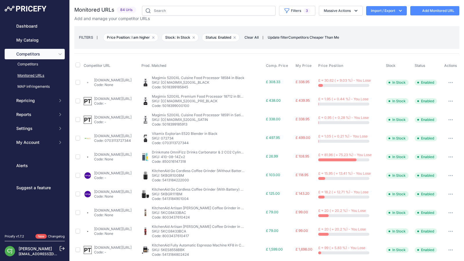
select select "1"
select select "0"
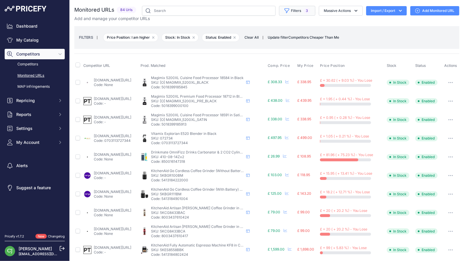
click at [308, 12] on button "Filters 3" at bounding box center [297, 11] width 36 height 10
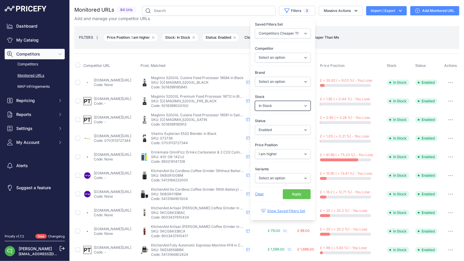
click at [298, 104] on select "Select an option In Stock Out Of Stock" at bounding box center [283, 106] width 56 height 10
select select
click at [255, 101] on select "Select an option In Stock Out Of Stock" at bounding box center [283, 106] width 56 height 10
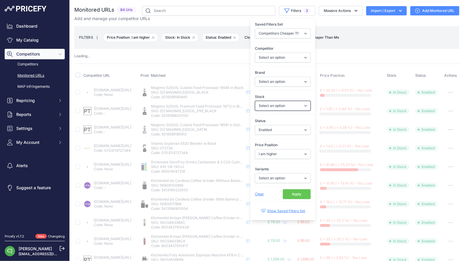
select select
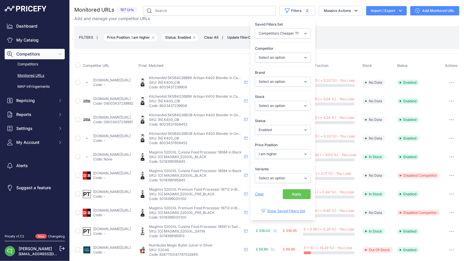
click at [292, 191] on button "Apply" at bounding box center [297, 194] width 28 height 10
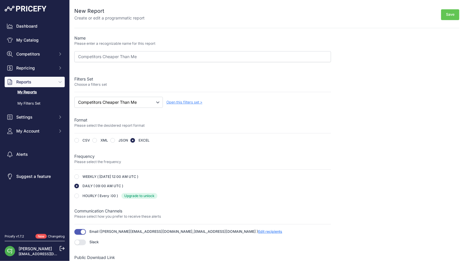
click at [197, 101] on span "Open this filters set >" at bounding box center [184, 102] width 36 height 4
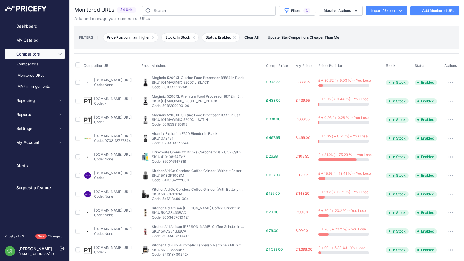
select select "1"
select select "0"
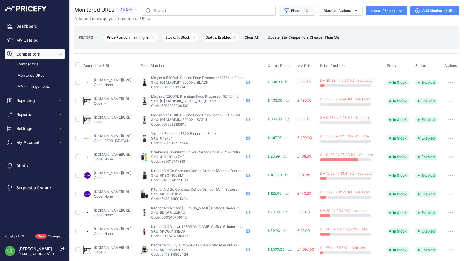
click at [303, 11] on span "3" at bounding box center [306, 11] width 7 height 6
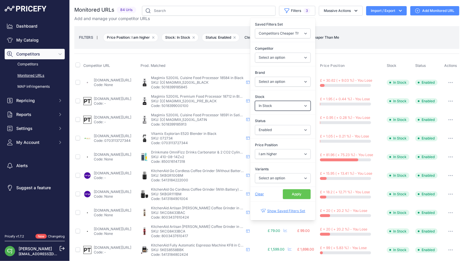
click at [290, 105] on select "Select an option In Stock Out Of Stock" at bounding box center [283, 106] width 56 height 10
select select
click at [255, 101] on select "Select an option In Stock Out Of Stock" at bounding box center [283, 106] width 56 height 10
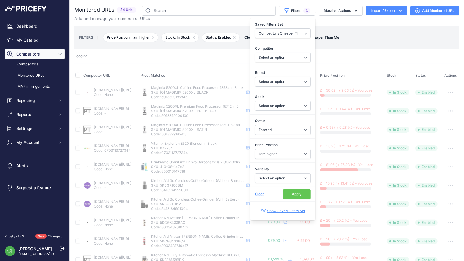
click at [279, 206] on link "Show Saved Filters Set" at bounding box center [282, 211] width 45 height 14
click at [284, 192] on button "Apply" at bounding box center [297, 194] width 28 height 10
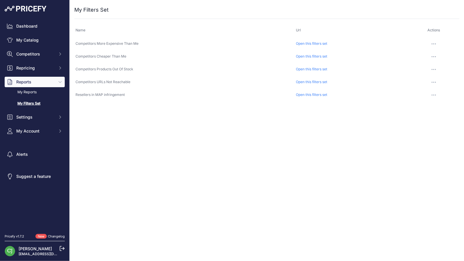
click at [435, 54] on button "button" at bounding box center [434, 57] width 12 height 8
click at [311, 55] on link "Open this filters set" at bounding box center [311, 56] width 31 height 4
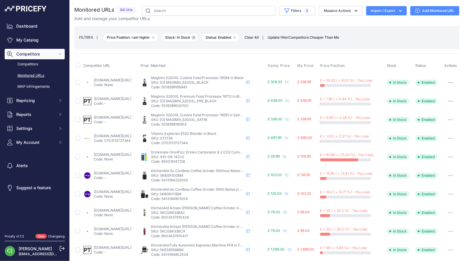
click at [193, 36] on icon "button" at bounding box center [194, 37] width 2 height 2
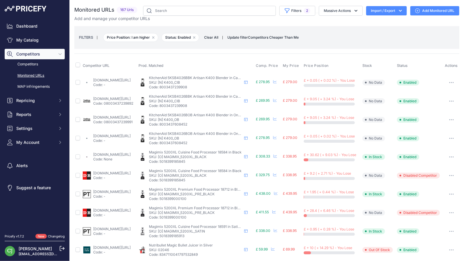
click at [280, 37] on span "Competitors Cheaper Than Me" at bounding box center [273, 37] width 51 height 4
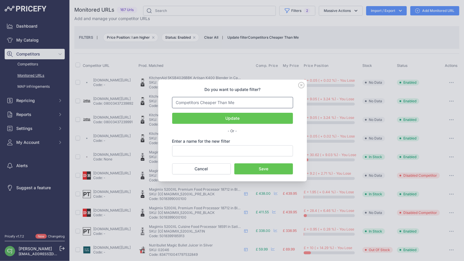
drag, startPoint x: 242, startPoint y: 102, endPoint x: 162, endPoint y: 100, distance: 79.9
click at [162, 100] on div "Do you want to update filter? Competitors Cheaper Than Me Update - Or -" at bounding box center [232, 131] width 149 height 102
click at [194, 151] on input "text" at bounding box center [232, 150] width 121 height 11
paste input "Competitors Cheaper Than Me"
type input "Competitors Cheaper Than Me (ignores stock)"
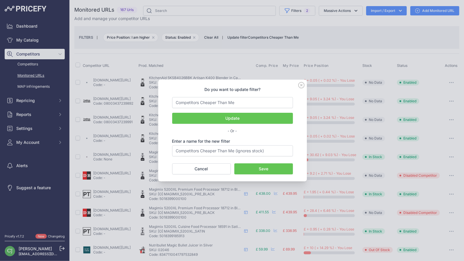
click at [260, 168] on button "Save" at bounding box center [263, 168] width 59 height 11
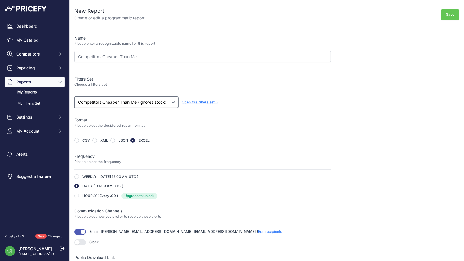
click at [168, 100] on select "Select a filters set Competitors Cheaper Than Me (ignores stock) Competitors Mo…" at bounding box center [126, 102] width 104 height 11
select select "33107"
click at [74, 97] on select "Select a filters set Competitors Cheaper Than Me (ignores stock) Competitors Mo…" at bounding box center [126, 102] width 104 height 11
click at [31, 91] on link "My Reports" at bounding box center [35, 92] width 60 height 10
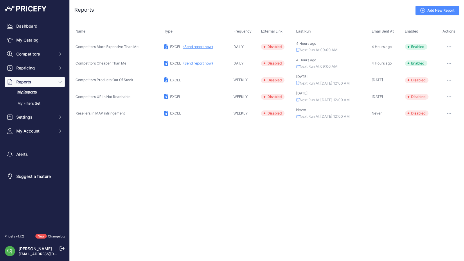
click at [450, 63] on icon "button" at bounding box center [449, 63] width 5 height 1
click at [442, 73] on link "Edit" at bounding box center [439, 75] width 37 height 9
click at [451, 45] on button "button" at bounding box center [449, 47] width 12 height 8
click at [441, 57] on link "Edit" at bounding box center [439, 58] width 37 height 9
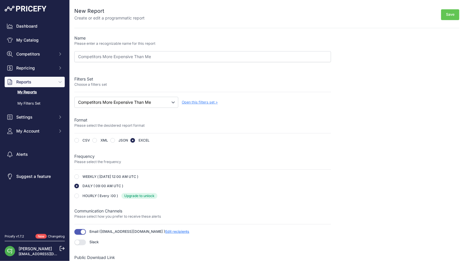
click at [207, 100] on span "Open this filters set >" at bounding box center [200, 102] width 36 height 4
click at [220, 126] on p "Please select the desidered report format" at bounding box center [202, 126] width 257 height 6
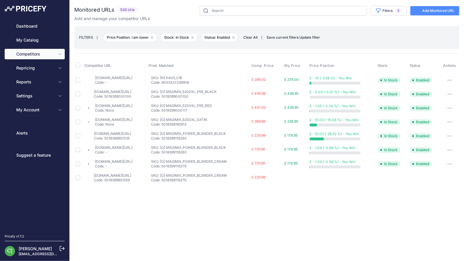
type input "Competitors More Expensive Than Me"
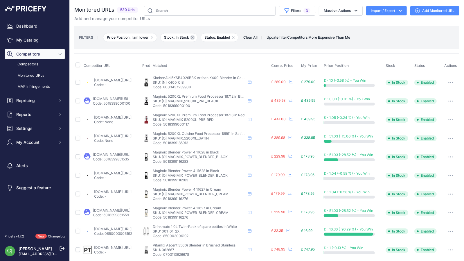
click at [192, 37] on icon "button" at bounding box center [192, 37] width 2 height 2
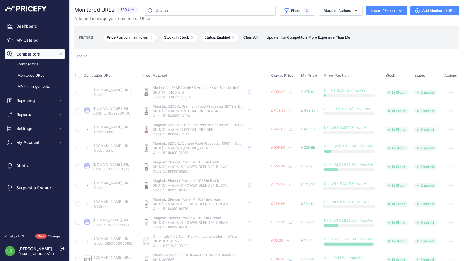
click at [299, 37] on span "Competitors More Expensive Than Me" at bounding box center [318, 37] width 63 height 4
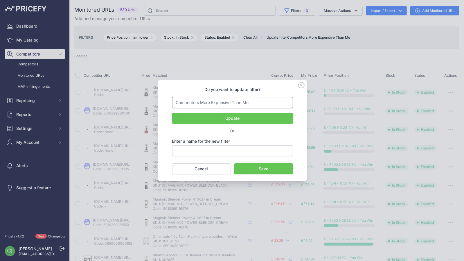
drag, startPoint x: 257, startPoint y: 103, endPoint x: 164, endPoint y: 105, distance: 92.4
click at [164, 105] on div "Do you want to update filter? Competitors More Expensive Than Me Update - Or -" at bounding box center [232, 131] width 149 height 102
paste input "Competitors More Expensive Than Me"
click at [192, 149] on input "Competitors More Expensive Than Me" at bounding box center [232, 150] width 121 height 11
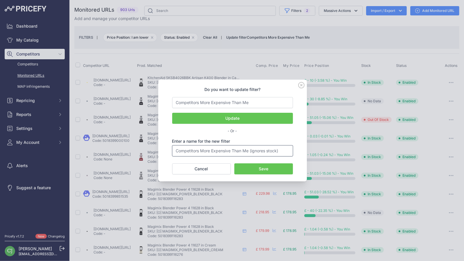
type input "Competitors More Expensive Than Me (ignores stock)"
click at [265, 169] on button "Save" at bounding box center [263, 168] width 59 height 11
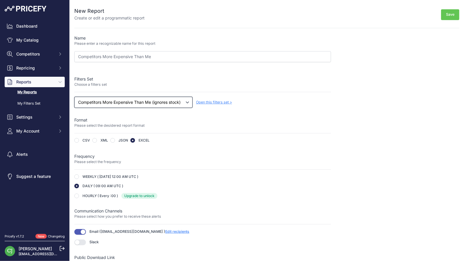
click at [187, 102] on select "Select a filters set Competitors Cheaper Than Me (ignores stock) Competitors Mo…" at bounding box center [133, 102] width 118 height 11
click at [231, 149] on div "Name Please enter a recognizable name for this report Competitors More Expensiv…" at bounding box center [202, 160] width 257 height 251
click at [442, 11] on button "Save" at bounding box center [450, 14] width 18 height 11
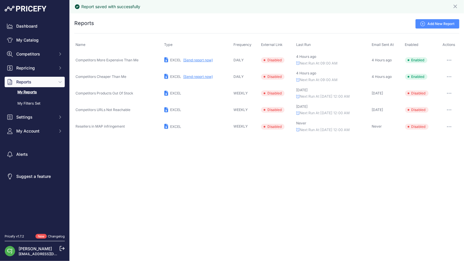
drag, startPoint x: 0, startPoint y: 0, endPoint x: 32, endPoint y: 91, distance: 96.6
click at [32, 91] on link "My Reports" at bounding box center [35, 92] width 60 height 10
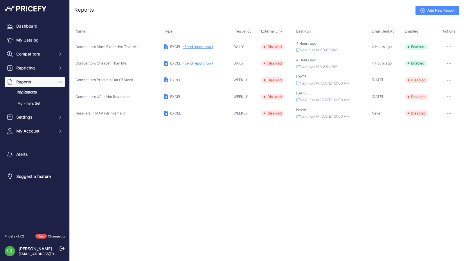
click at [449, 62] on button "button" at bounding box center [449, 63] width 12 height 8
click at [443, 76] on link "Edit" at bounding box center [439, 75] width 37 height 9
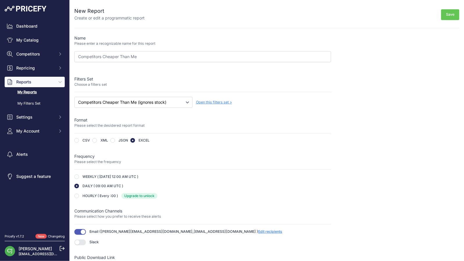
click at [437, 19] on div "Save" at bounding box center [302, 14] width 315 height 14
